Goal: Communication & Community: Answer question/provide support

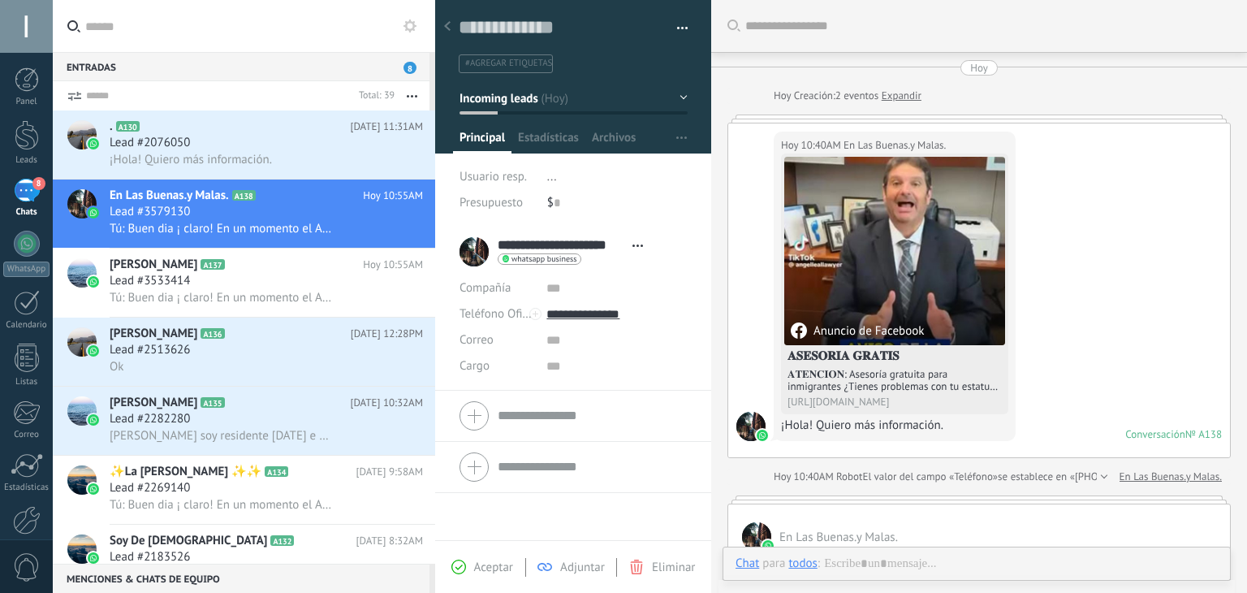
scroll to position [24, 0]
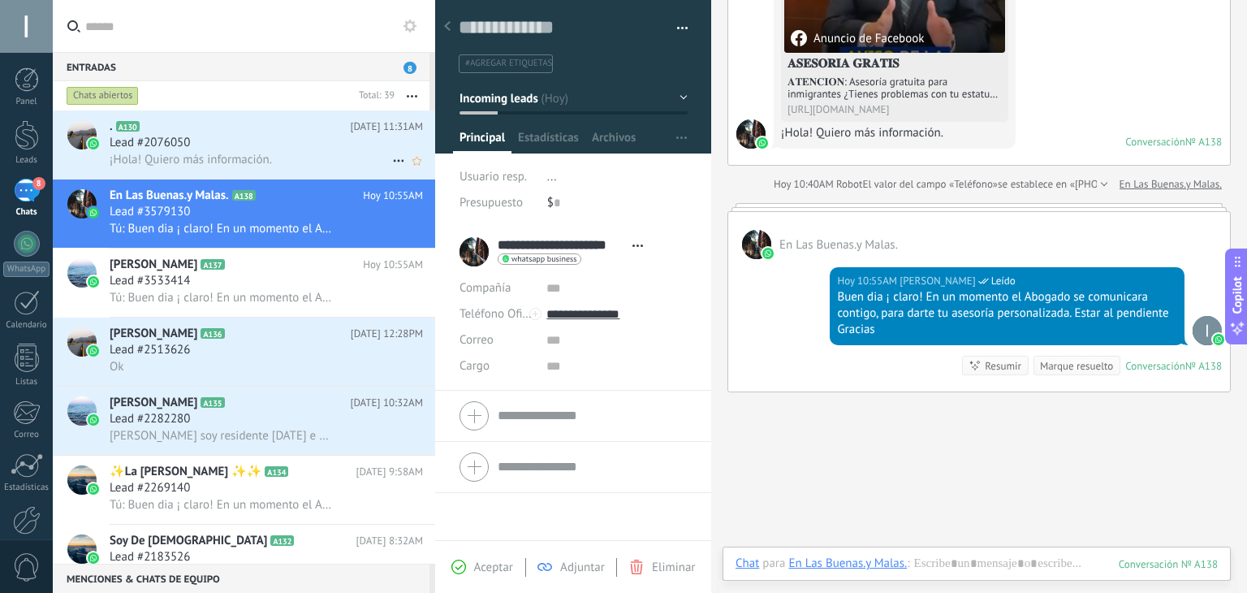
drag, startPoint x: 253, startPoint y: 150, endPoint x: 245, endPoint y: 161, distance: 13.3
click at [253, 150] on div "Lead #2076050" at bounding box center [266, 143] width 313 height 16
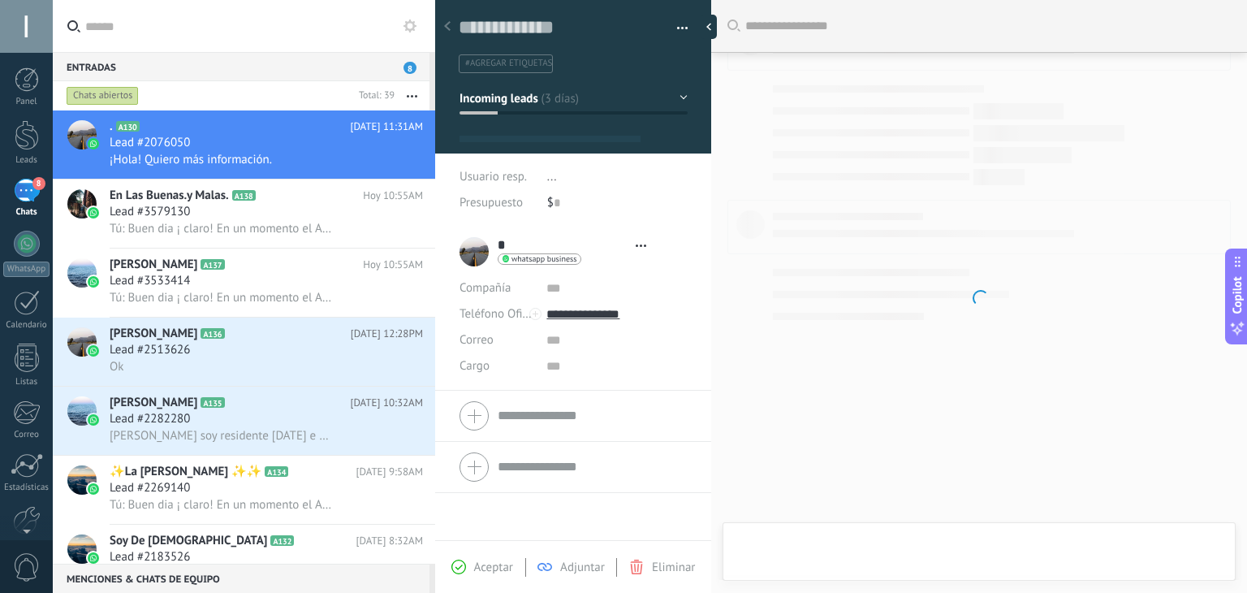
type textarea "**********"
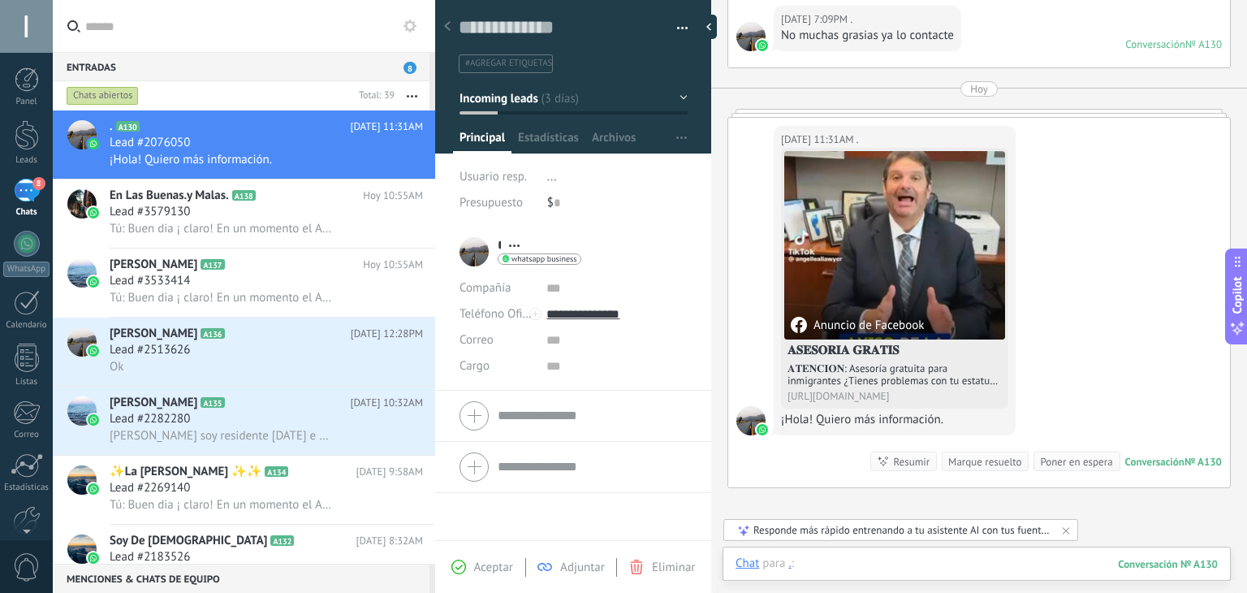
paste div
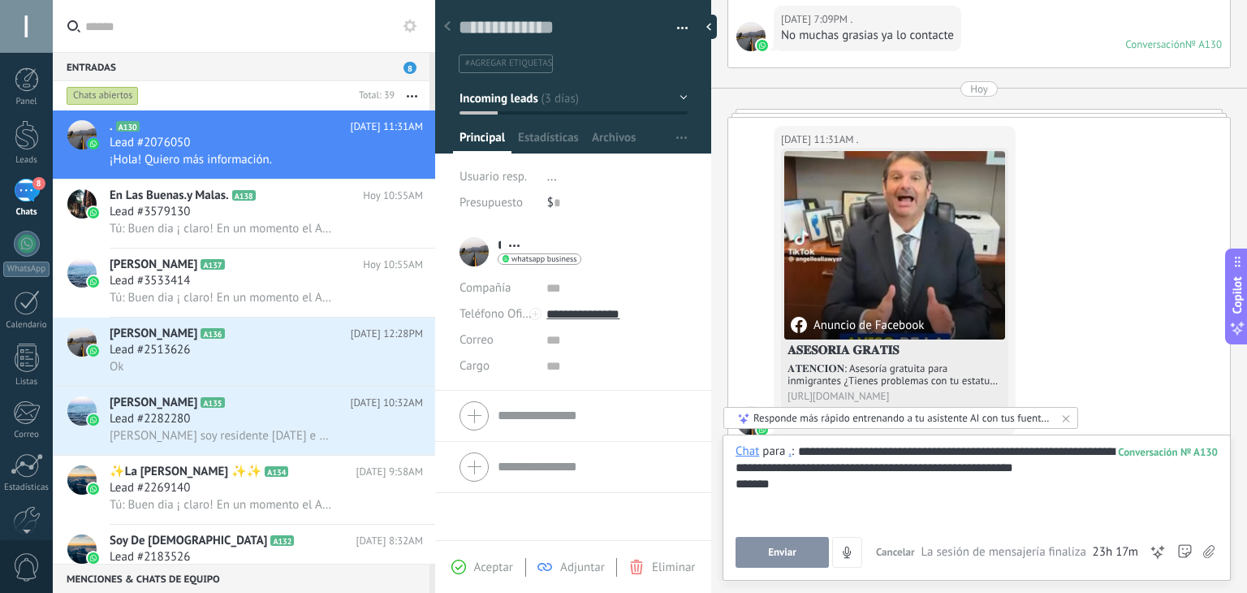
click at [753, 549] on button "Enviar" at bounding box center [782, 552] width 93 height 31
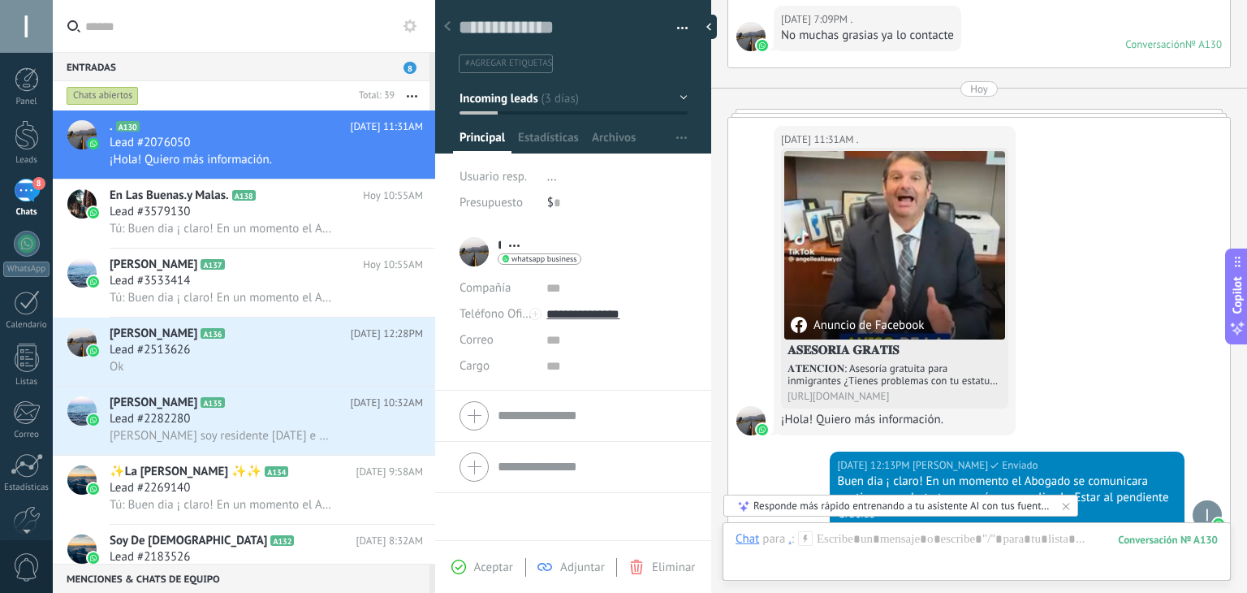
scroll to position [913, 0]
